Goal: Transaction & Acquisition: Book appointment/travel/reservation

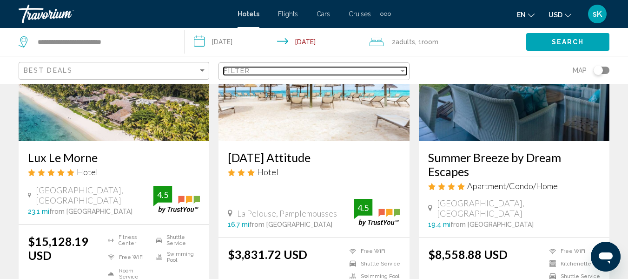
click at [249, 71] on span "Filter" at bounding box center [237, 70] width 27 height 7
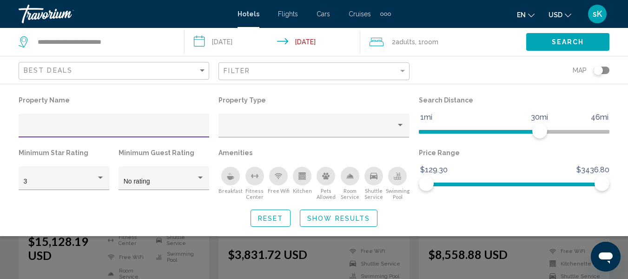
click at [258, 100] on p "Property Type" at bounding box center [314, 100] width 191 height 13
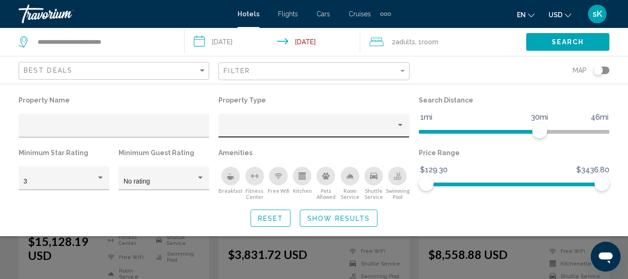
click at [401, 124] on div "Property type" at bounding box center [400, 125] width 5 height 2
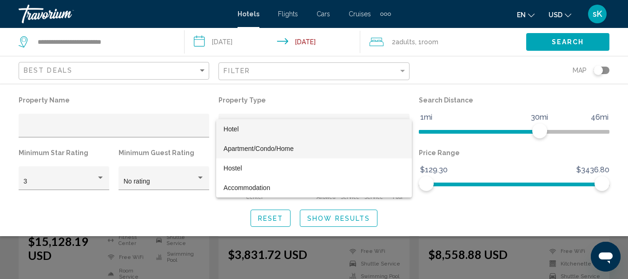
click at [286, 148] on span "Apartment/Condo/Home" at bounding box center [259, 148] width 70 height 7
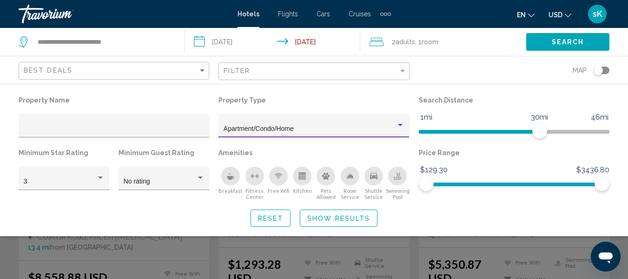
scroll to position [138, 0]
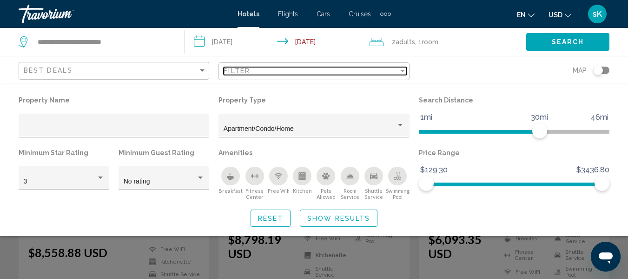
click at [316, 67] on div "Filter" at bounding box center [311, 70] width 174 height 7
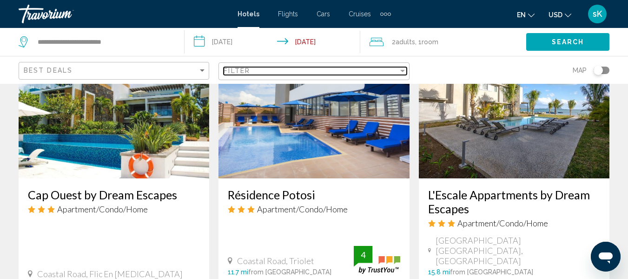
scroll to position [417, 0]
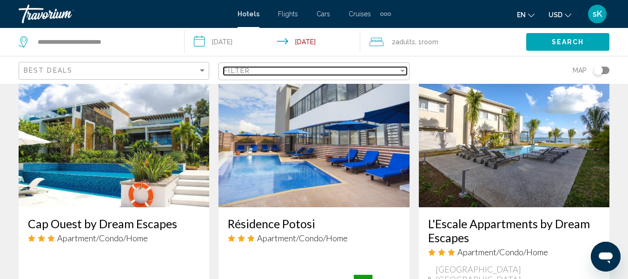
click at [311, 69] on div "Filter" at bounding box center [311, 70] width 174 height 7
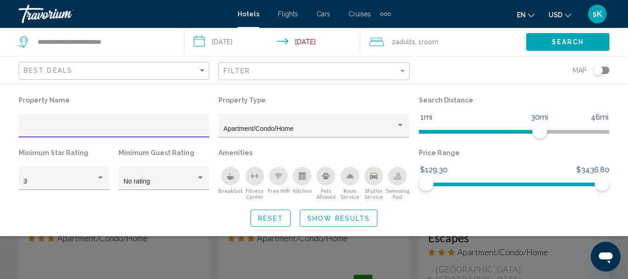
click at [84, 118] on div "Hotel Filters" at bounding box center [114, 126] width 191 height 24
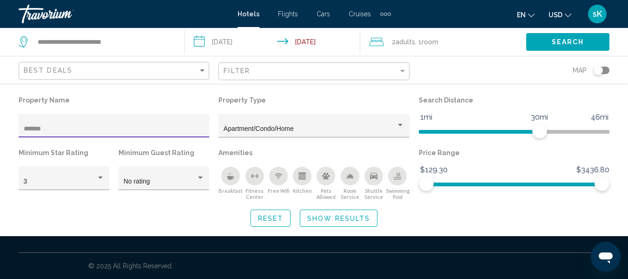
type input "*******"
click at [294, 71] on div "Filter" at bounding box center [311, 70] width 174 height 7
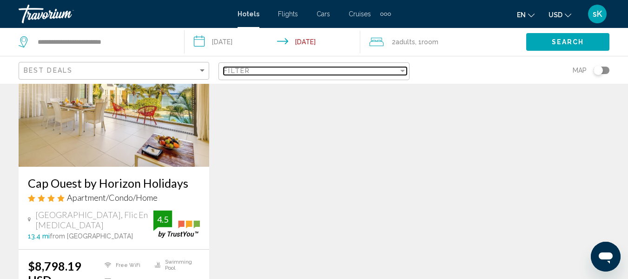
scroll to position [130, 0]
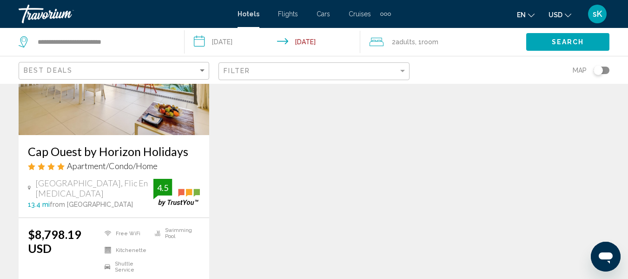
click at [145, 127] on img "Main content" at bounding box center [114, 60] width 191 height 149
